Goal: Check status: Check status

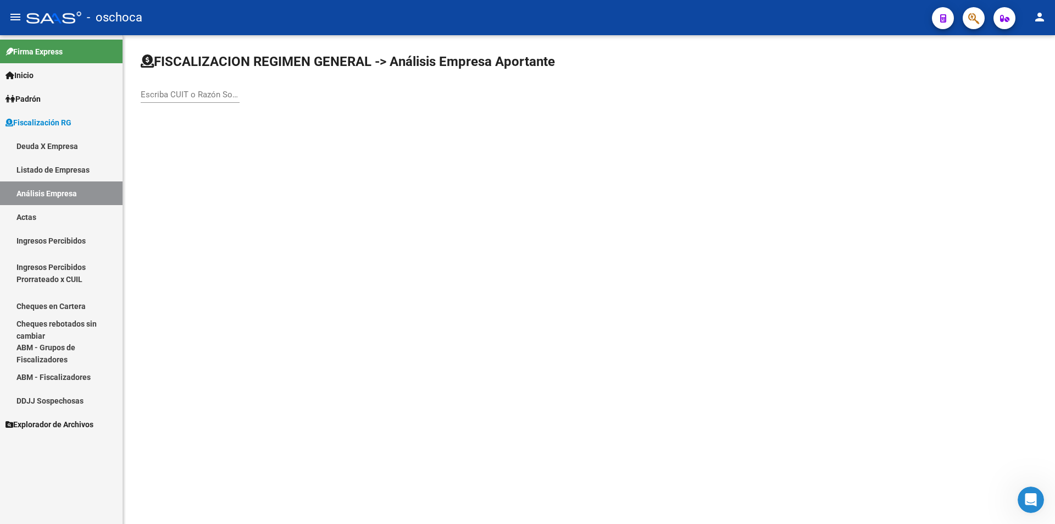
click at [151, 96] on input "Escriba CUIT o Razón Social para buscar" at bounding box center [190, 95] width 99 height 10
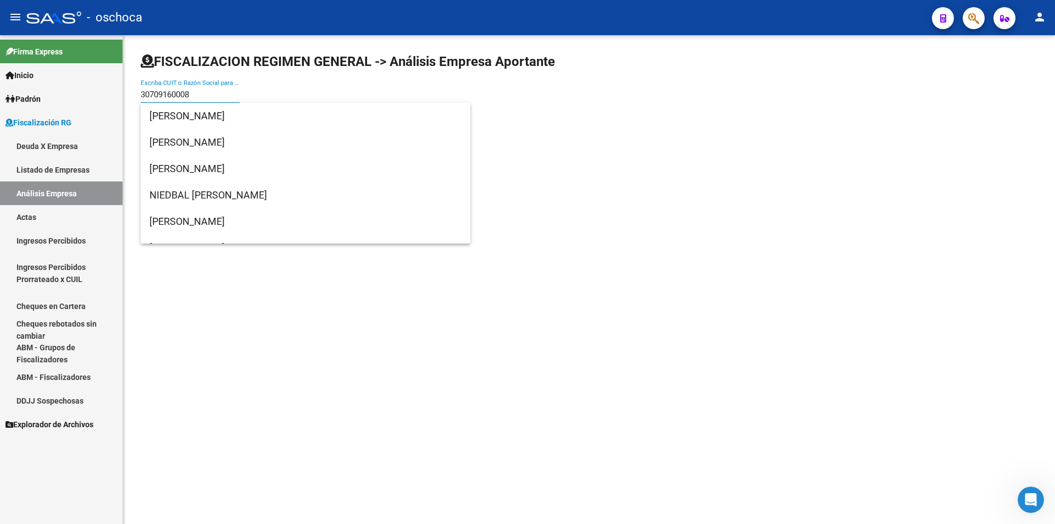
type input "30709160008"
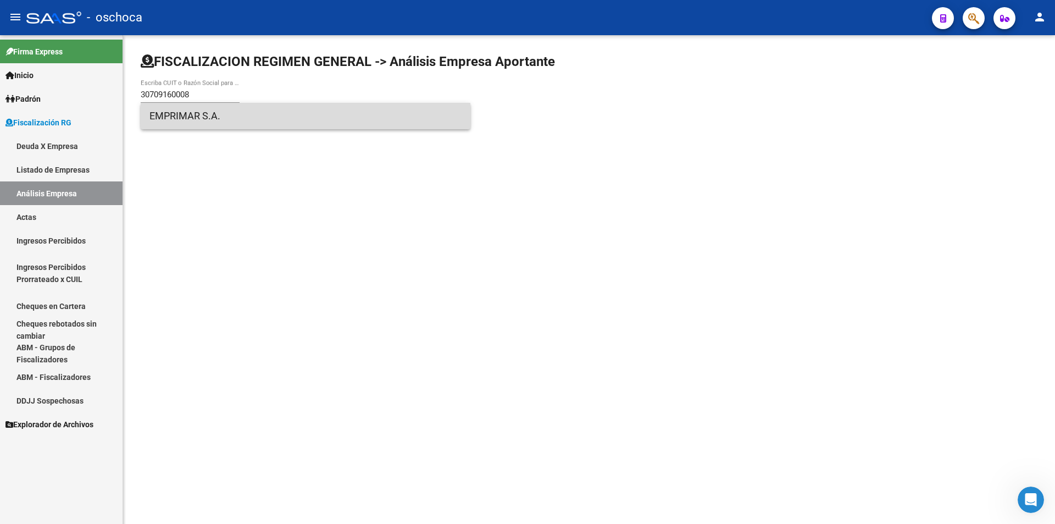
click at [189, 119] on span "EMPRIMAR S.A." at bounding box center [306, 116] width 312 height 26
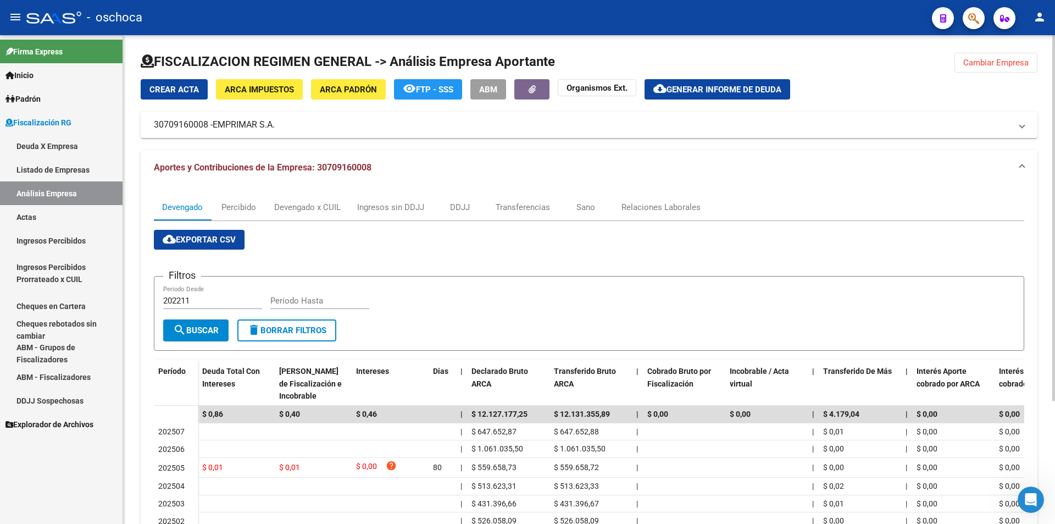
click at [1025, 64] on span "Cambiar Empresa" at bounding box center [996, 63] width 65 height 10
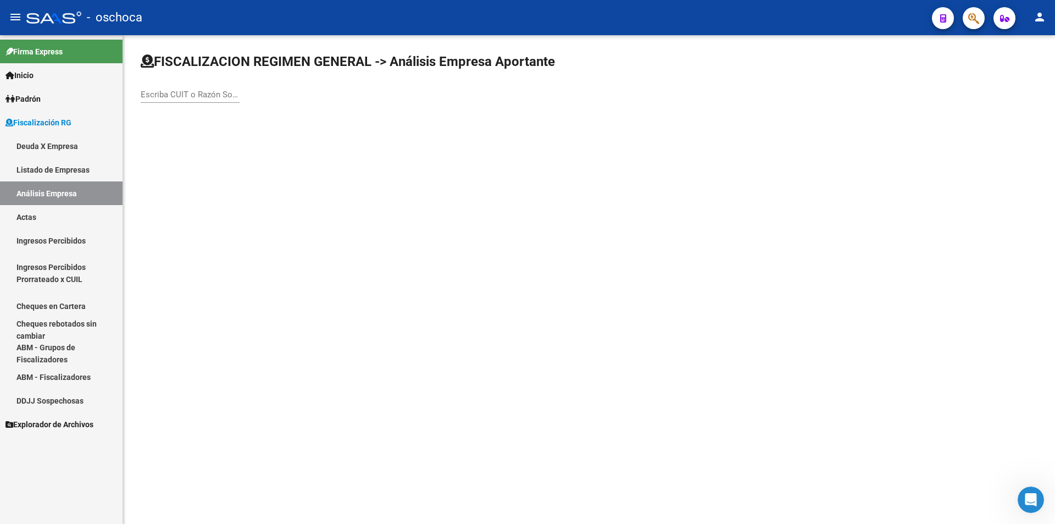
click at [168, 96] on input "Escriba CUIT o Razón Social para buscar" at bounding box center [190, 95] width 99 height 10
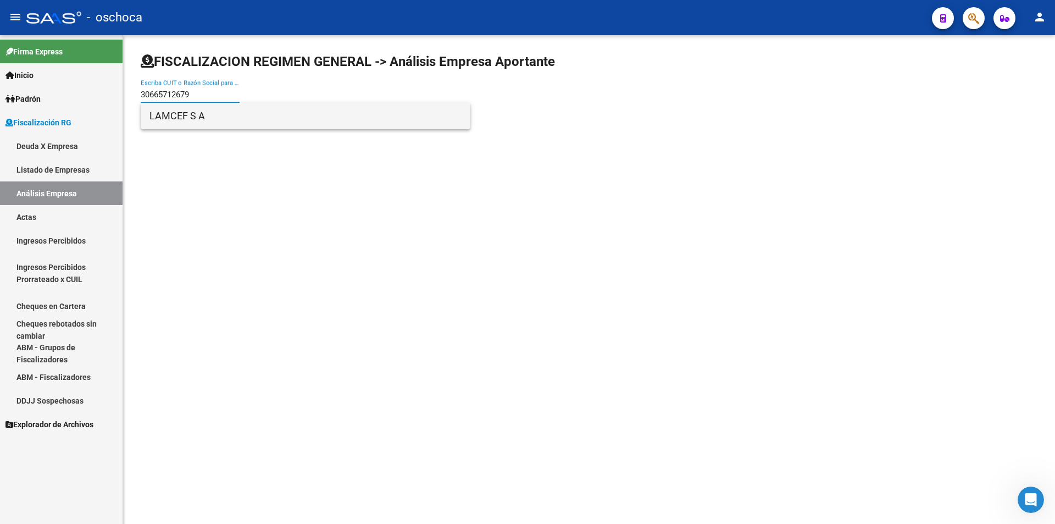
type input "30665712679"
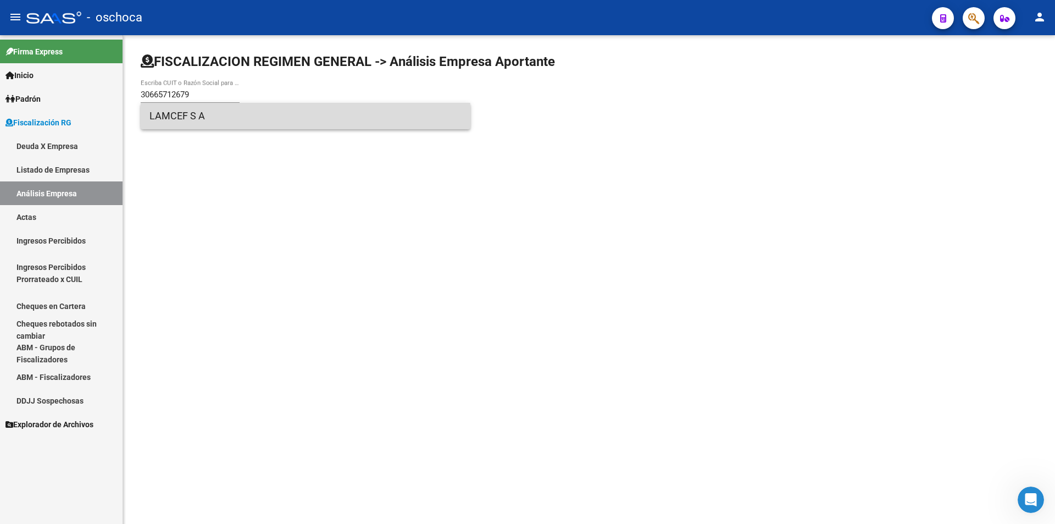
click at [170, 123] on span "LAMCEF S A" at bounding box center [306, 116] width 312 height 26
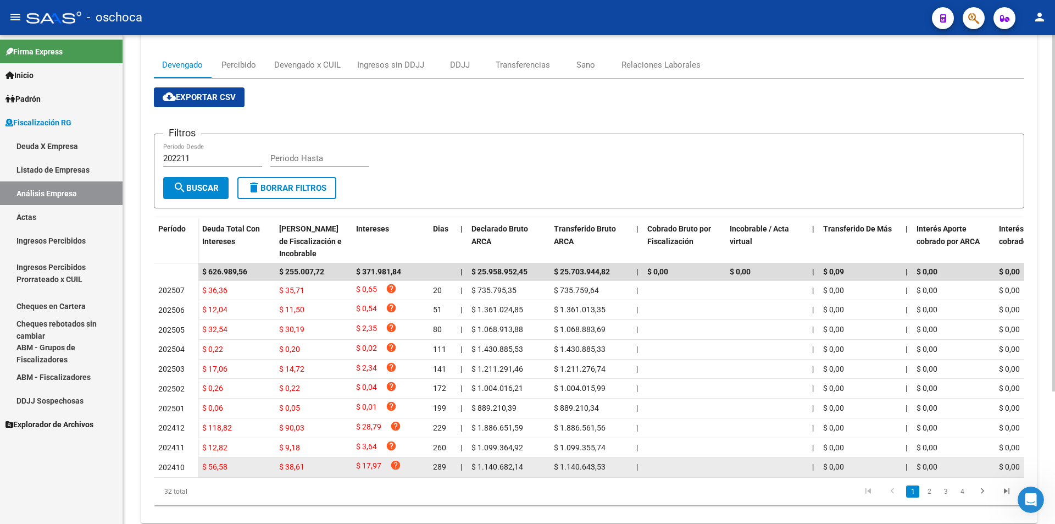
scroll to position [165, 0]
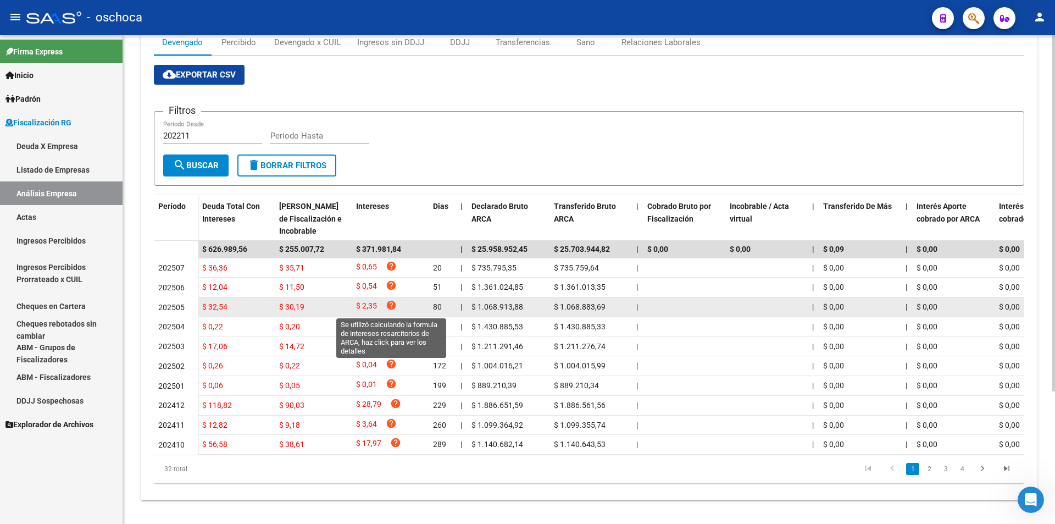
click at [390, 307] on icon "help" at bounding box center [391, 305] width 11 height 11
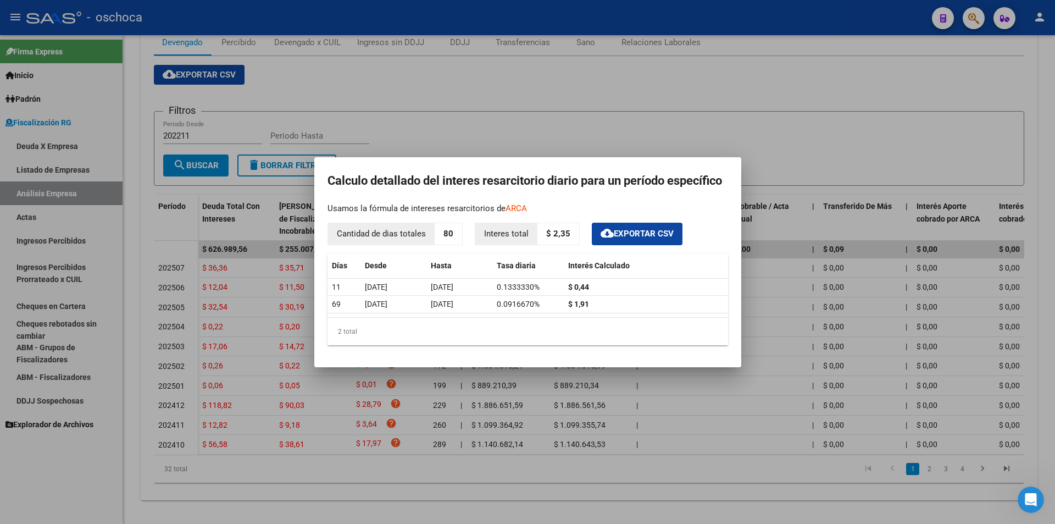
click at [761, 147] on div at bounding box center [527, 262] width 1055 height 524
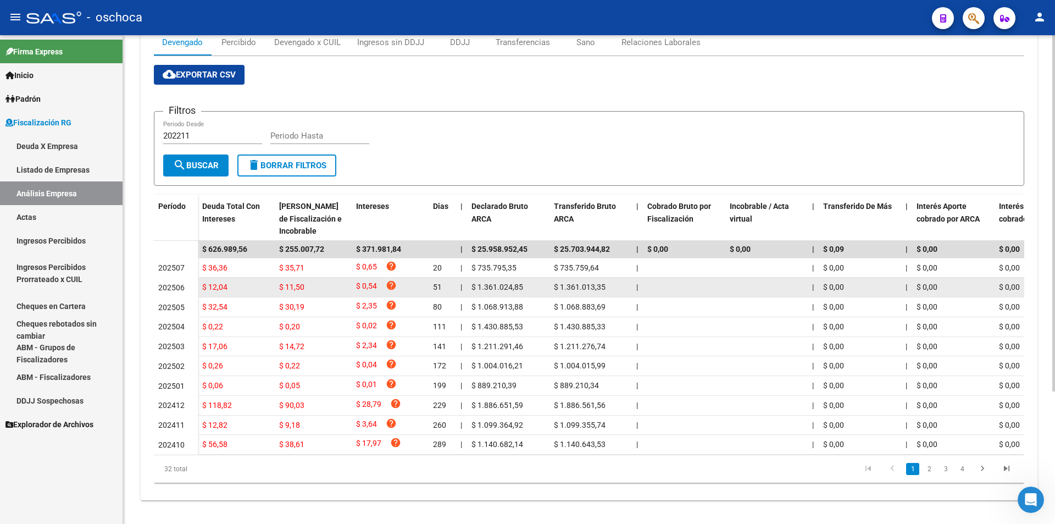
drag, startPoint x: 306, startPoint y: 300, endPoint x: 302, endPoint y: 294, distance: 6.4
click at [303, 297] on datatable-scroller "$ 626.989,56 $ 255.007,72 $ 371.981,84 | $ 25.958.952,45 $ 25.703.944,82 | $ 0,…" at bounding box center [589, 348] width 871 height 214
click at [302, 294] on div "$ 11,50" at bounding box center [313, 287] width 68 height 13
click at [298, 289] on span "$ 11,50" at bounding box center [291, 287] width 25 height 9
click at [297, 288] on span "$ 11,50" at bounding box center [291, 287] width 25 height 9
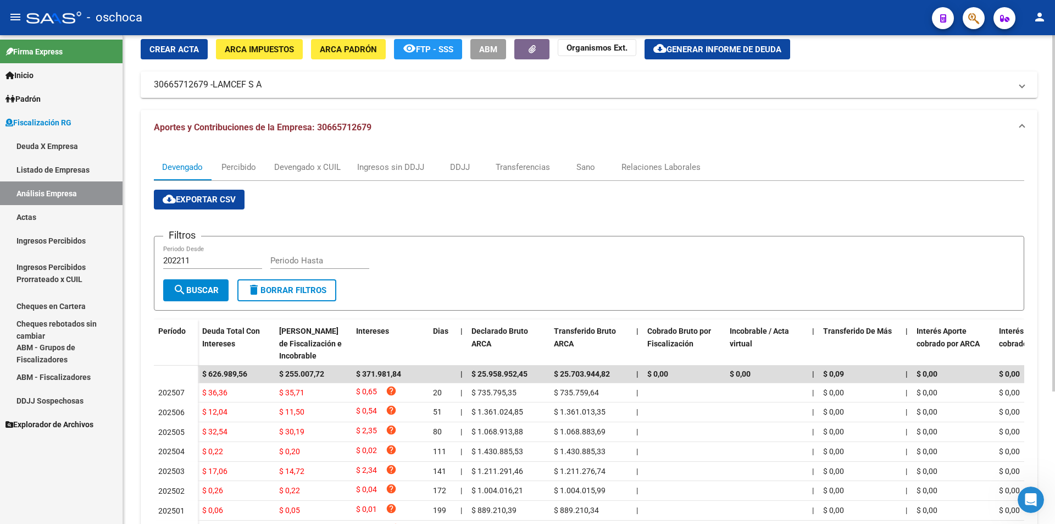
scroll to position [0, 0]
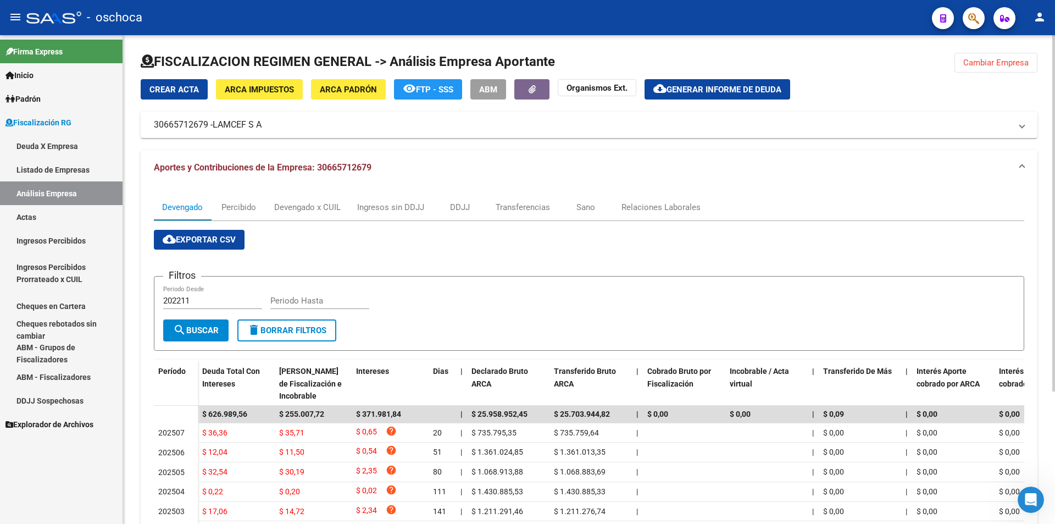
click at [988, 66] on span "Cambiar Empresa" at bounding box center [996, 63] width 65 height 10
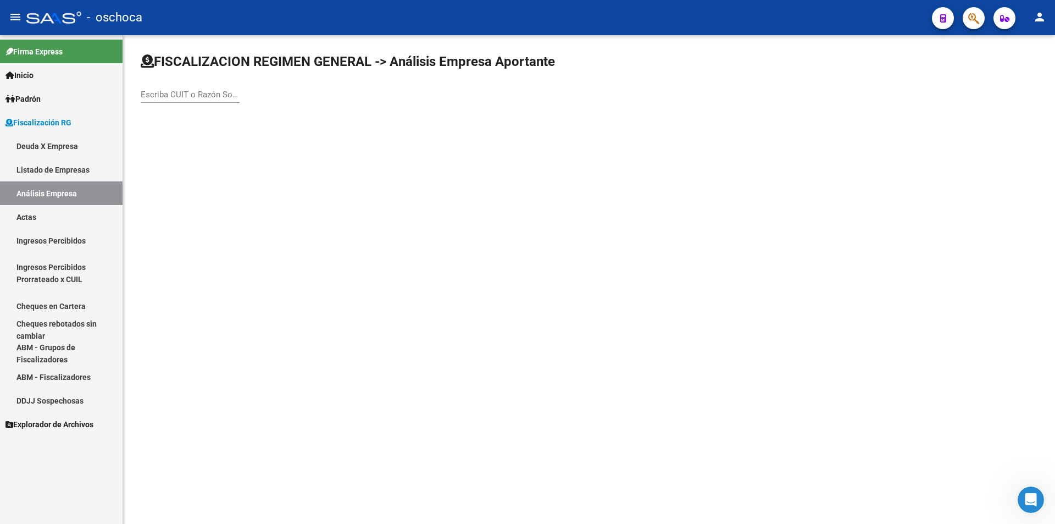
drag, startPoint x: 180, startPoint y: 97, endPoint x: 190, endPoint y: 97, distance: 9.4
click at [182, 97] on input "Escriba CUIT o Razón Social para buscar" at bounding box center [190, 95] width 99 height 10
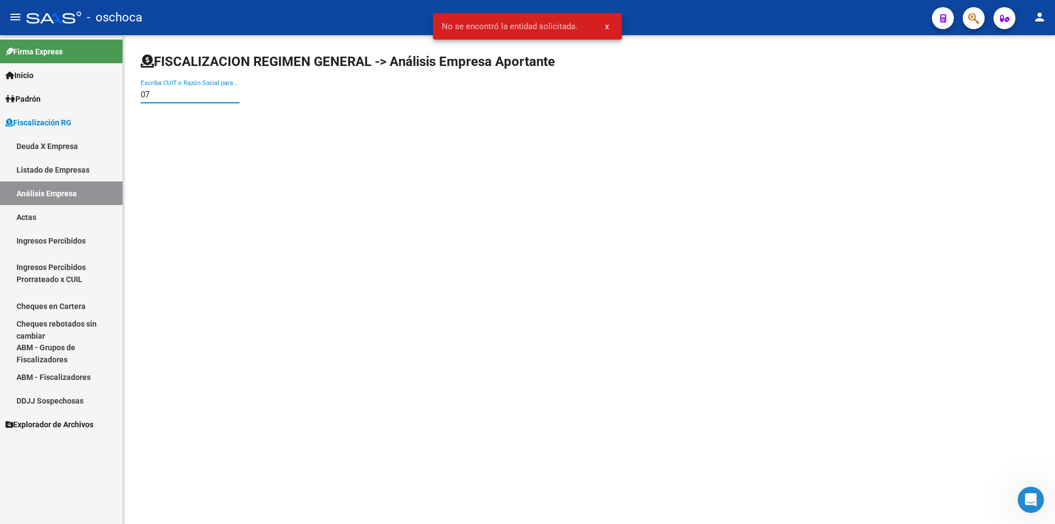
type input "0"
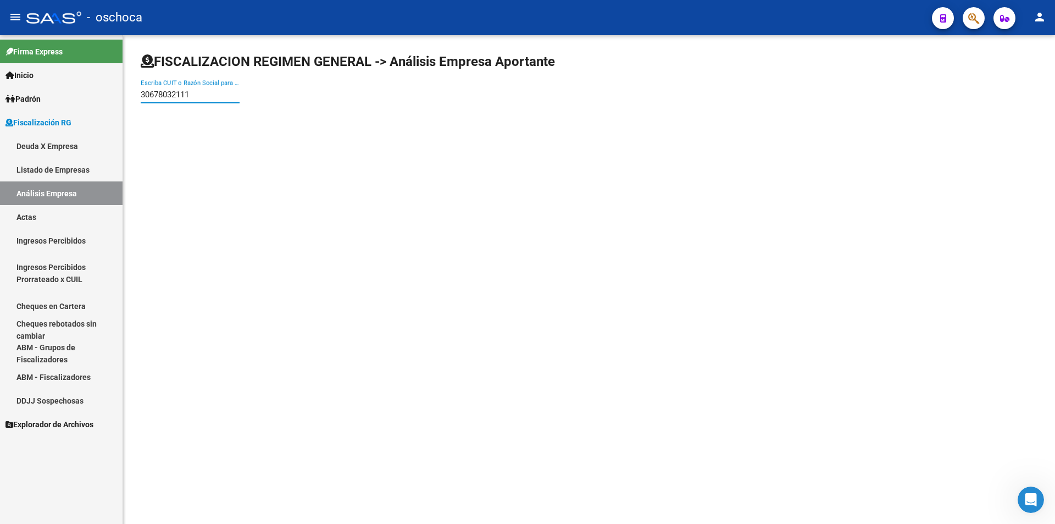
type input "30678032111"
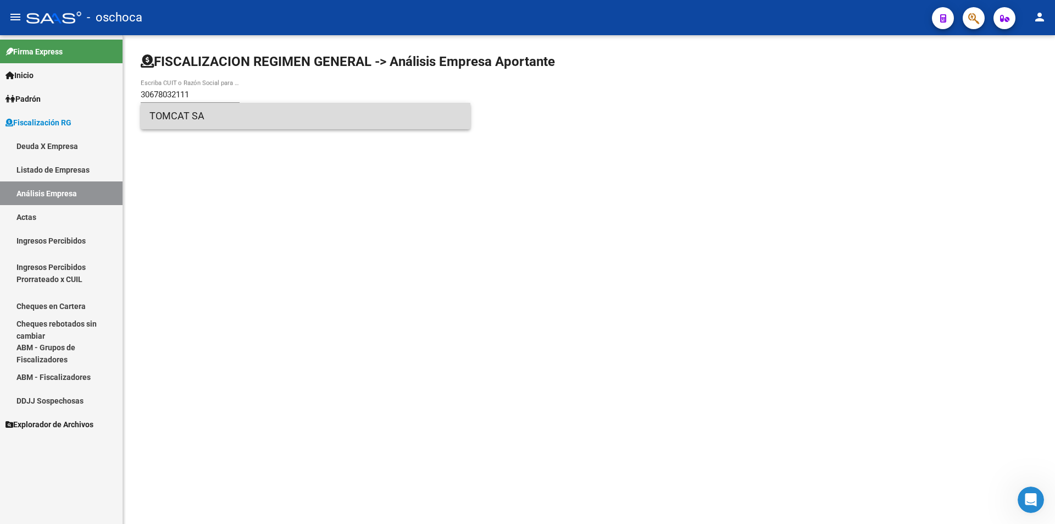
click at [156, 114] on span "TOMCAT SA" at bounding box center [306, 116] width 312 height 26
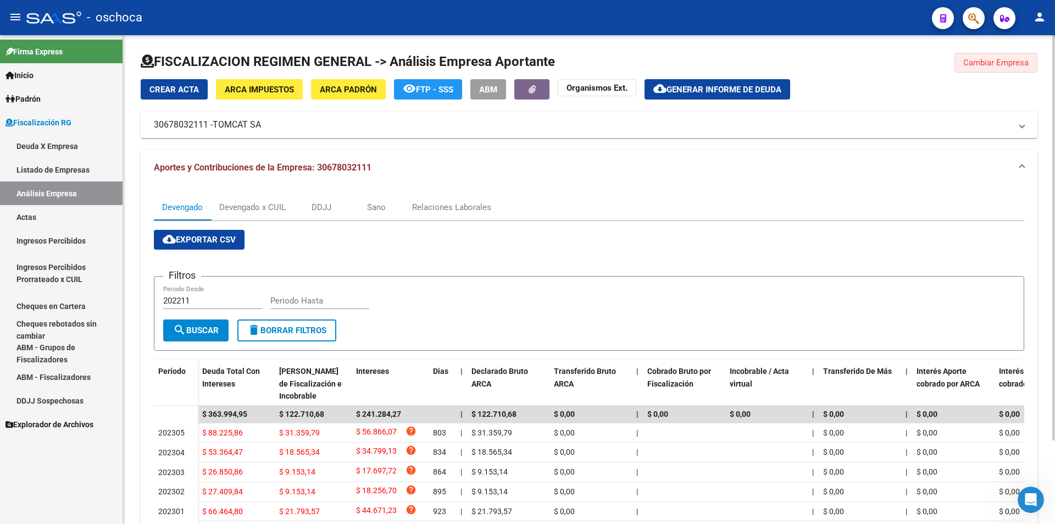
click at [993, 62] on span "Cambiar Empresa" at bounding box center [996, 63] width 65 height 10
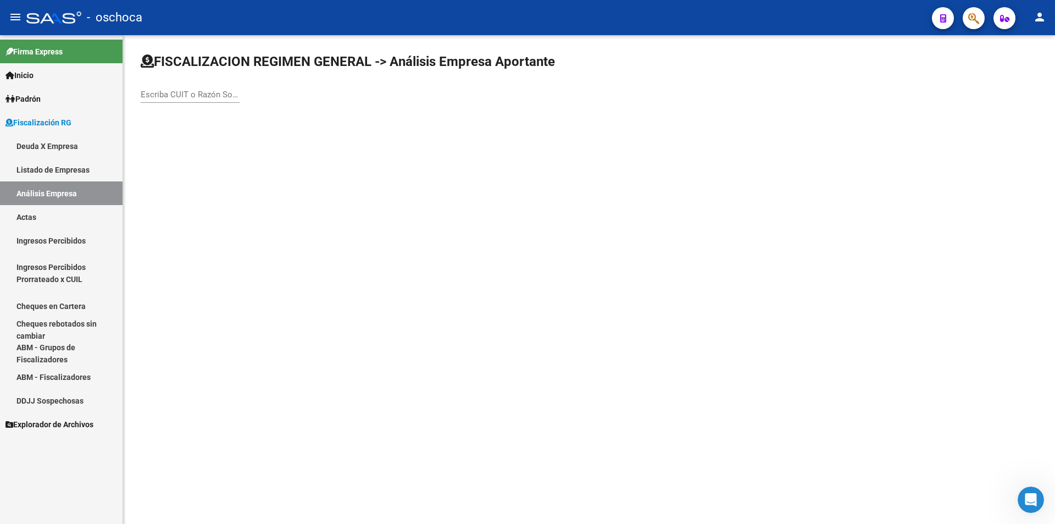
click at [179, 94] on input "Escriba CUIT o Razón Social para buscar" at bounding box center [190, 95] width 99 height 10
type input "20242188617"
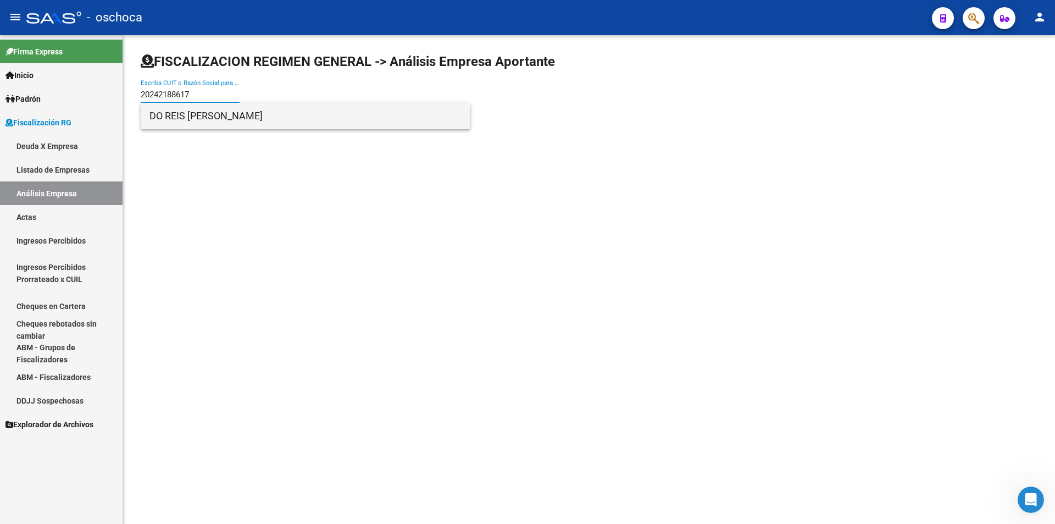
click at [234, 112] on span "DO REIS [PERSON_NAME]" at bounding box center [306, 116] width 312 height 26
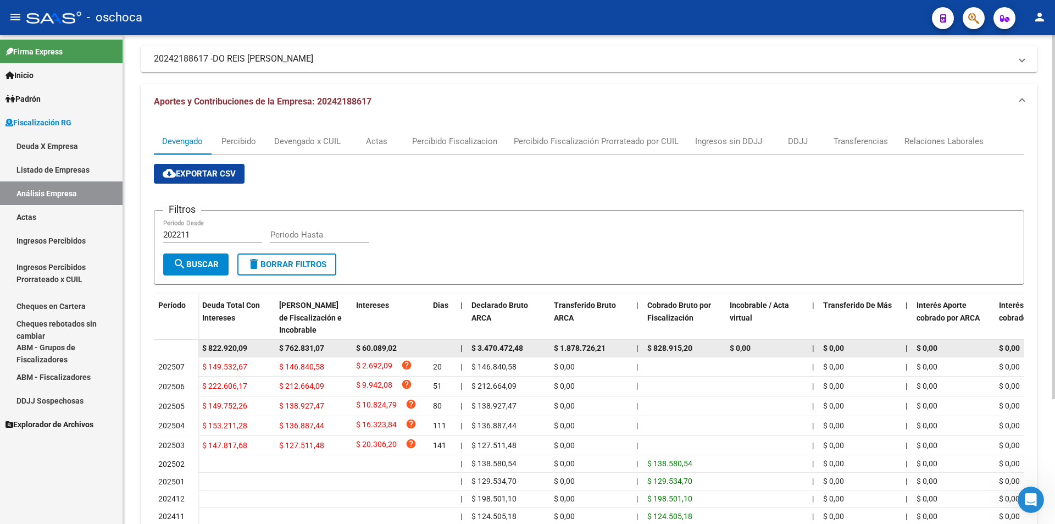
scroll to position [165, 0]
